Goal: Information Seeking & Learning: Find contact information

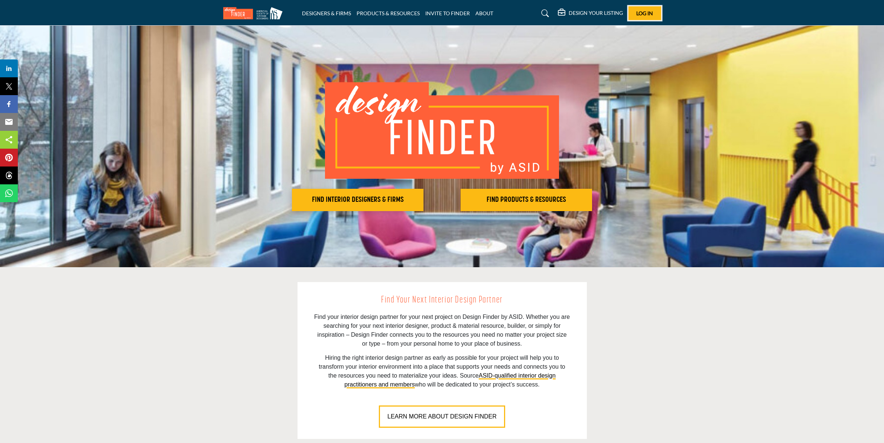
click at [639, 15] on span "Log In" at bounding box center [645, 13] width 17 height 6
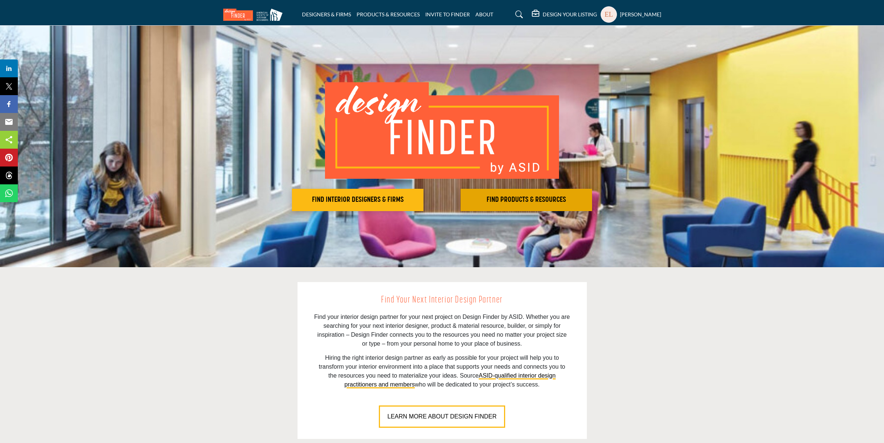
click at [489, 205] on button "FIND PRODUCTS & RESOURCES Find the products and resources to make your project …" at bounding box center [527, 200] width 132 height 22
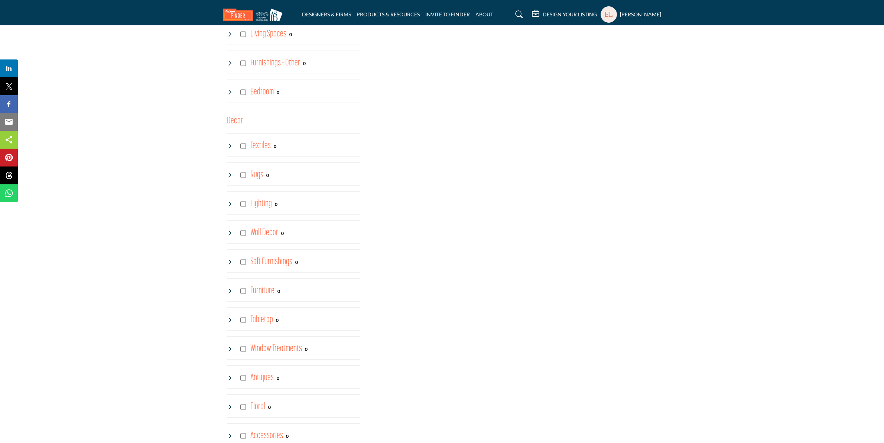
scroll to position [743, 0]
click at [231, 178] on icon at bounding box center [230, 175] width 6 height 6
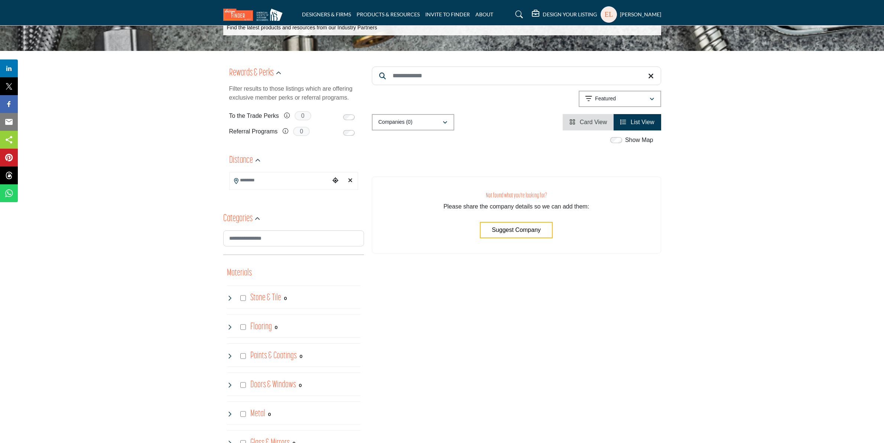
scroll to position [0, 0]
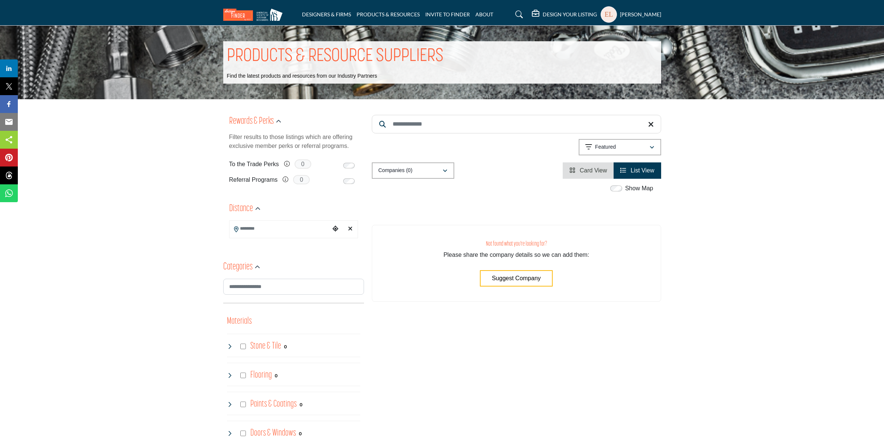
click at [478, 148] on div "Showing 0 results out of 0 Featured" at bounding box center [516, 148] width 289 height 19
click at [327, 12] on link "DESIGNERS & FIRMS" at bounding box center [326, 14] width 49 height 6
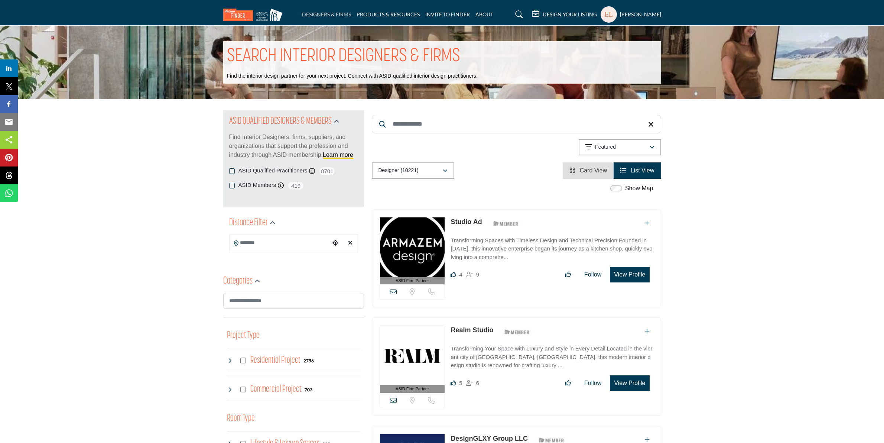
click at [332, 15] on link "DESIGNERS & FIRMS" at bounding box center [326, 14] width 49 height 6
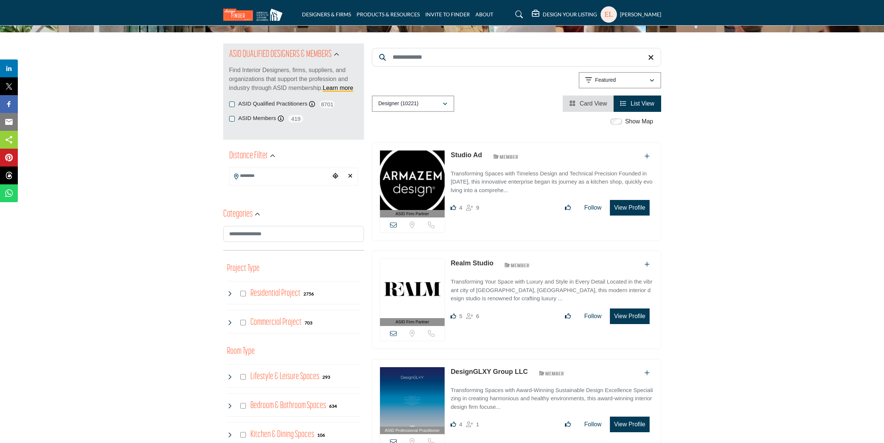
scroll to position [46, 0]
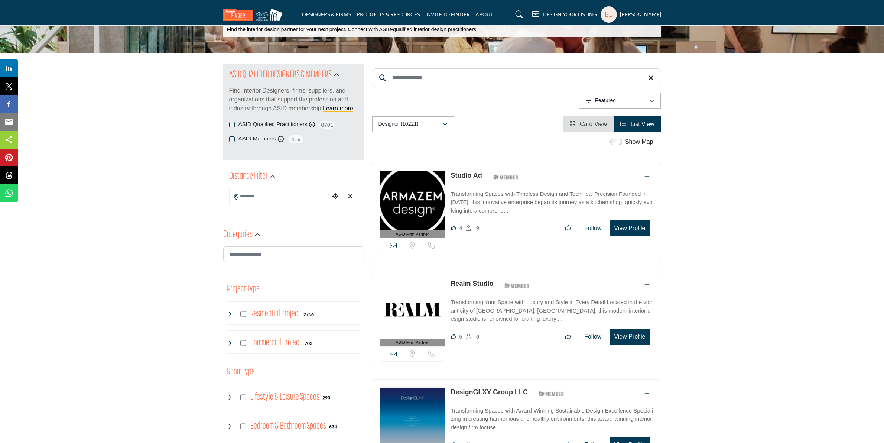
click at [473, 175] on link "Studio Ad" at bounding box center [466, 175] width 31 height 7
